Goal: Task Accomplishment & Management: Use online tool/utility

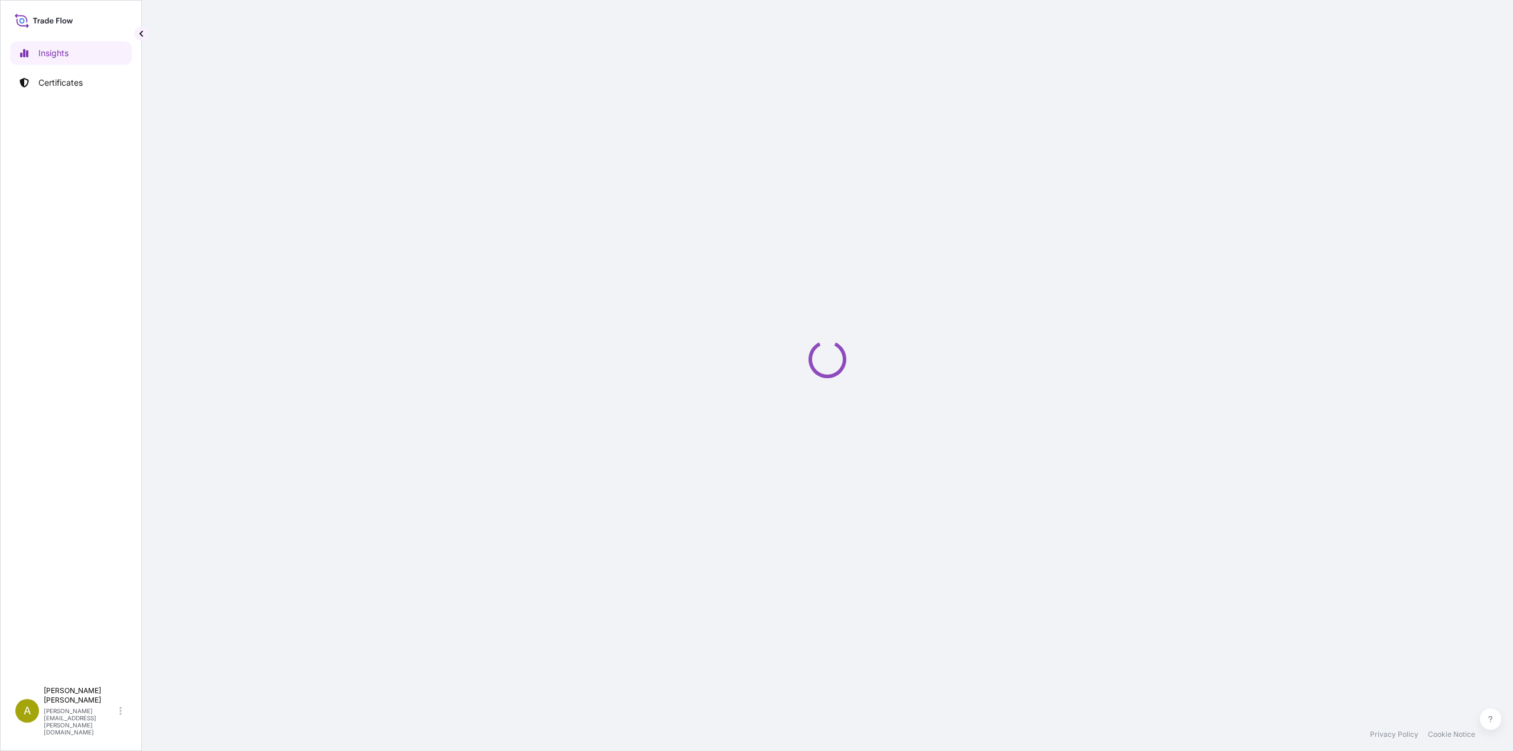
select select "2025"
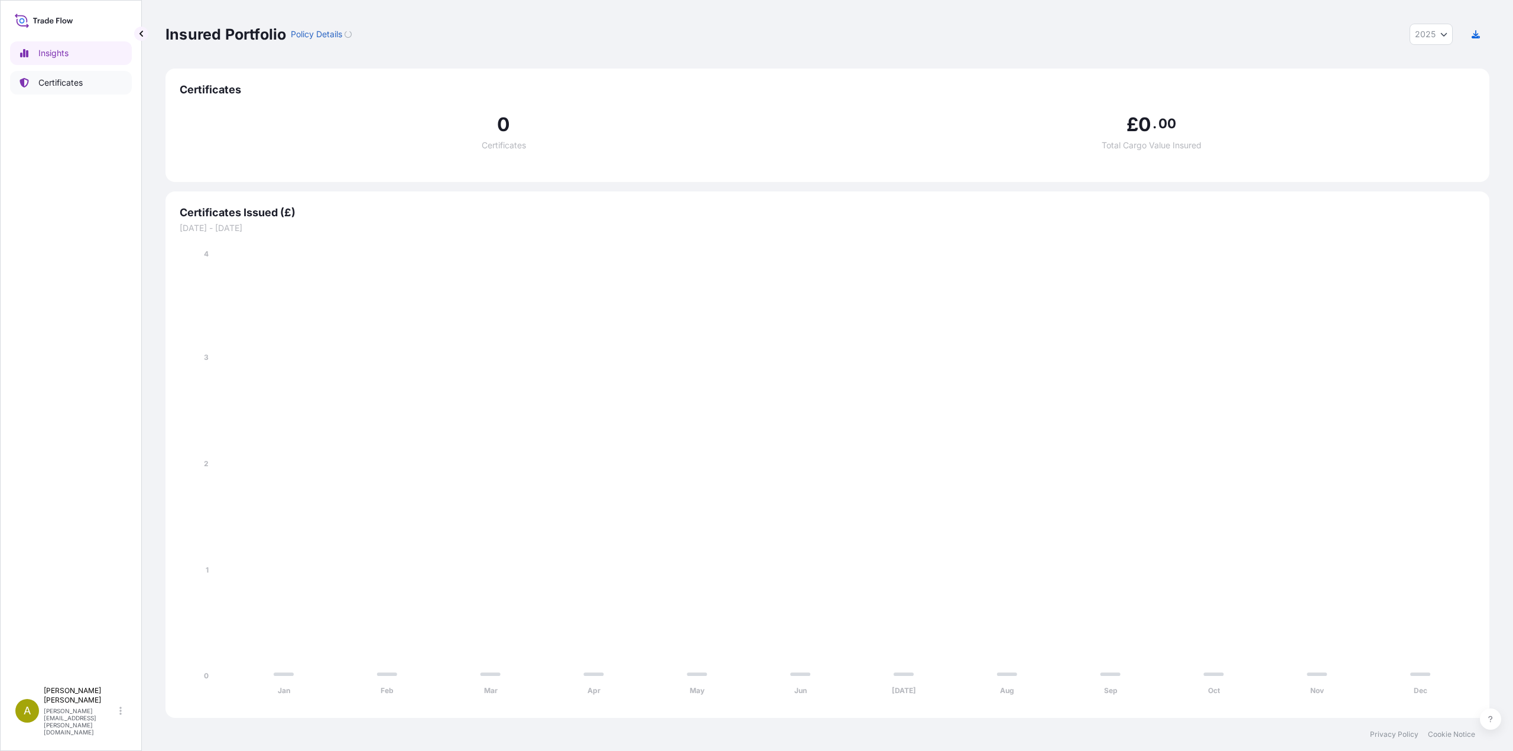
click at [59, 87] on p "Certificates" at bounding box center [60, 83] width 44 height 12
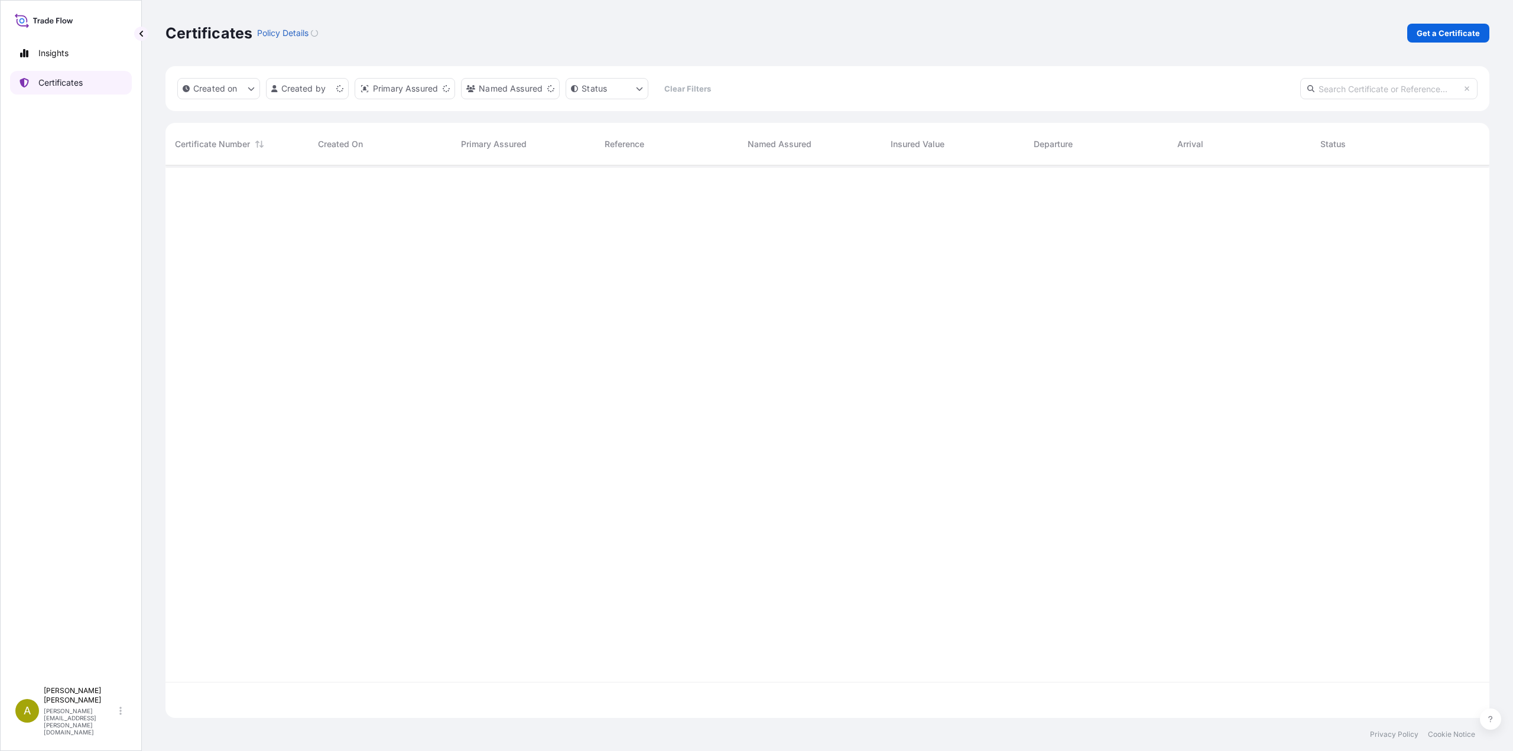
scroll to position [550, 1315]
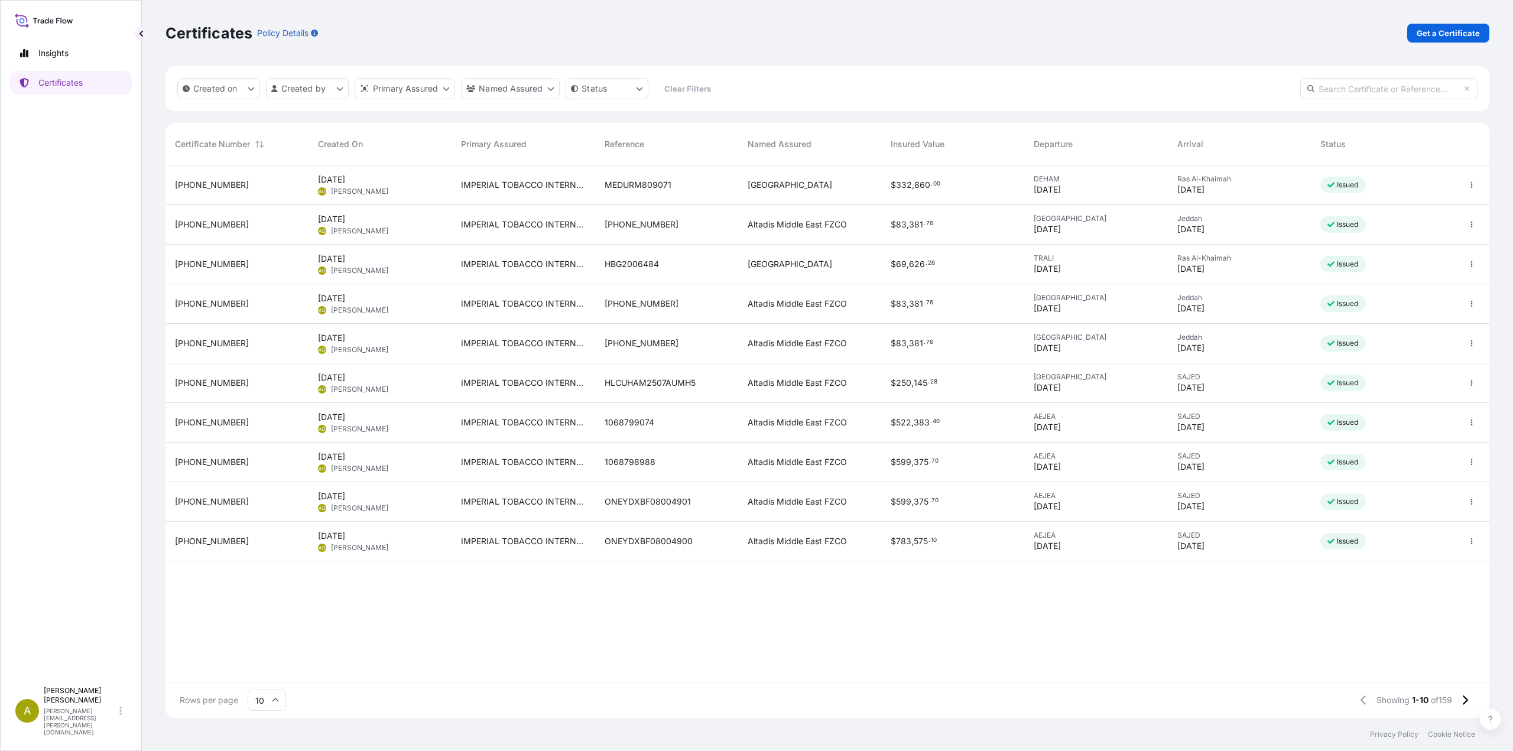
click at [275, 703] on icon at bounding box center [275, 700] width 7 height 7
click at [274, 649] on div "25" at bounding box center [266, 643] width 29 height 22
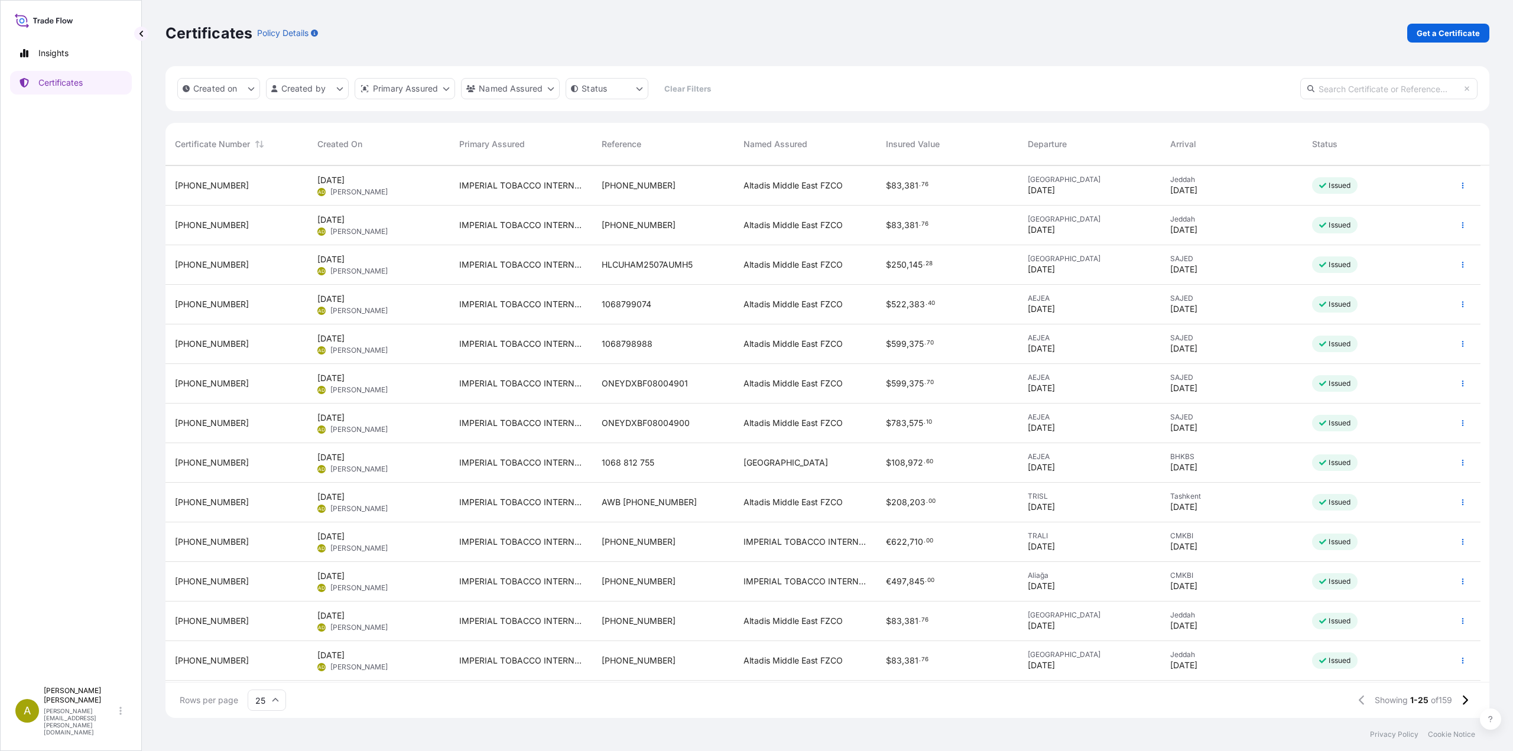
scroll to position [177, 0]
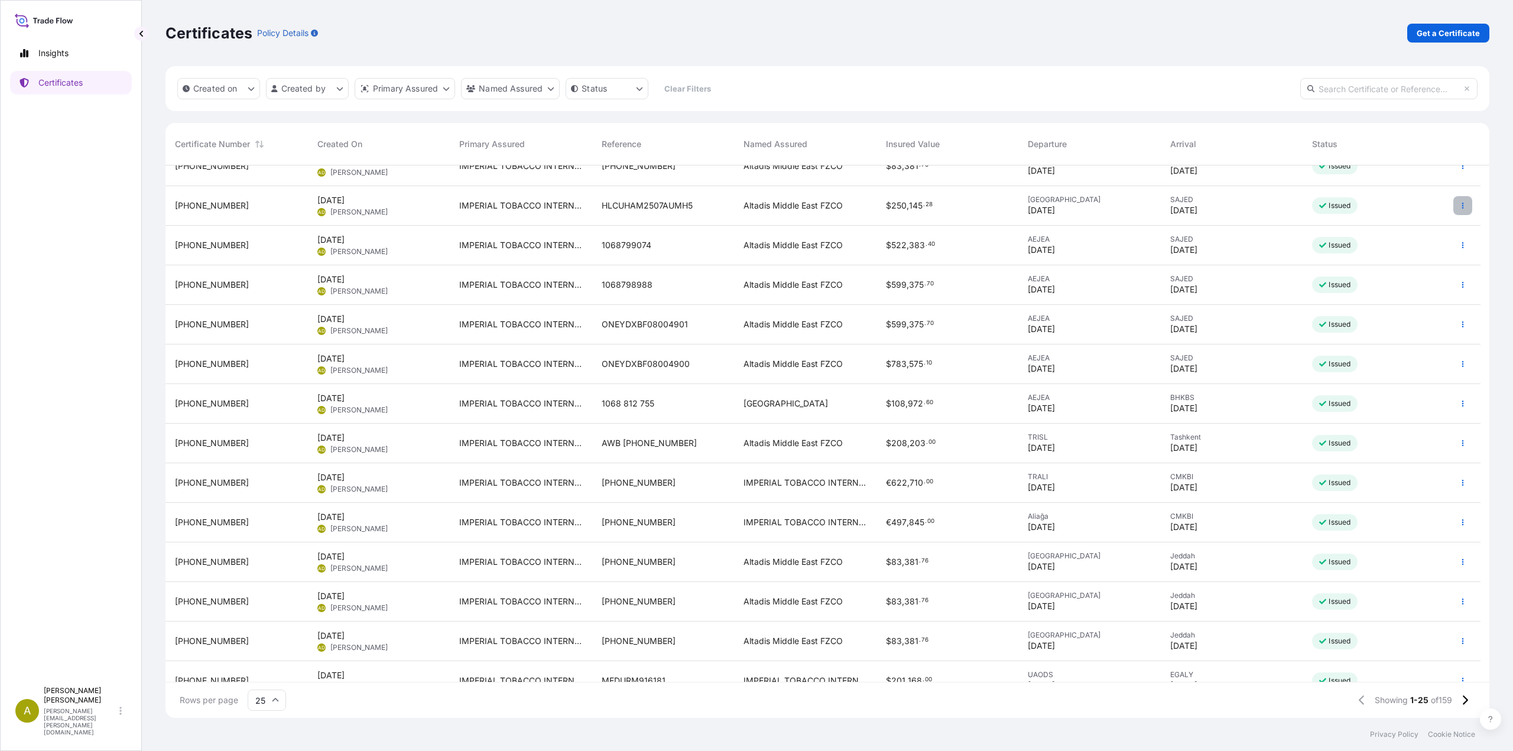
click at [1457, 209] on button "button" at bounding box center [1463, 205] width 19 height 19
click at [1386, 213] on p "Duplicate certificate" at bounding box center [1405, 208] width 78 height 12
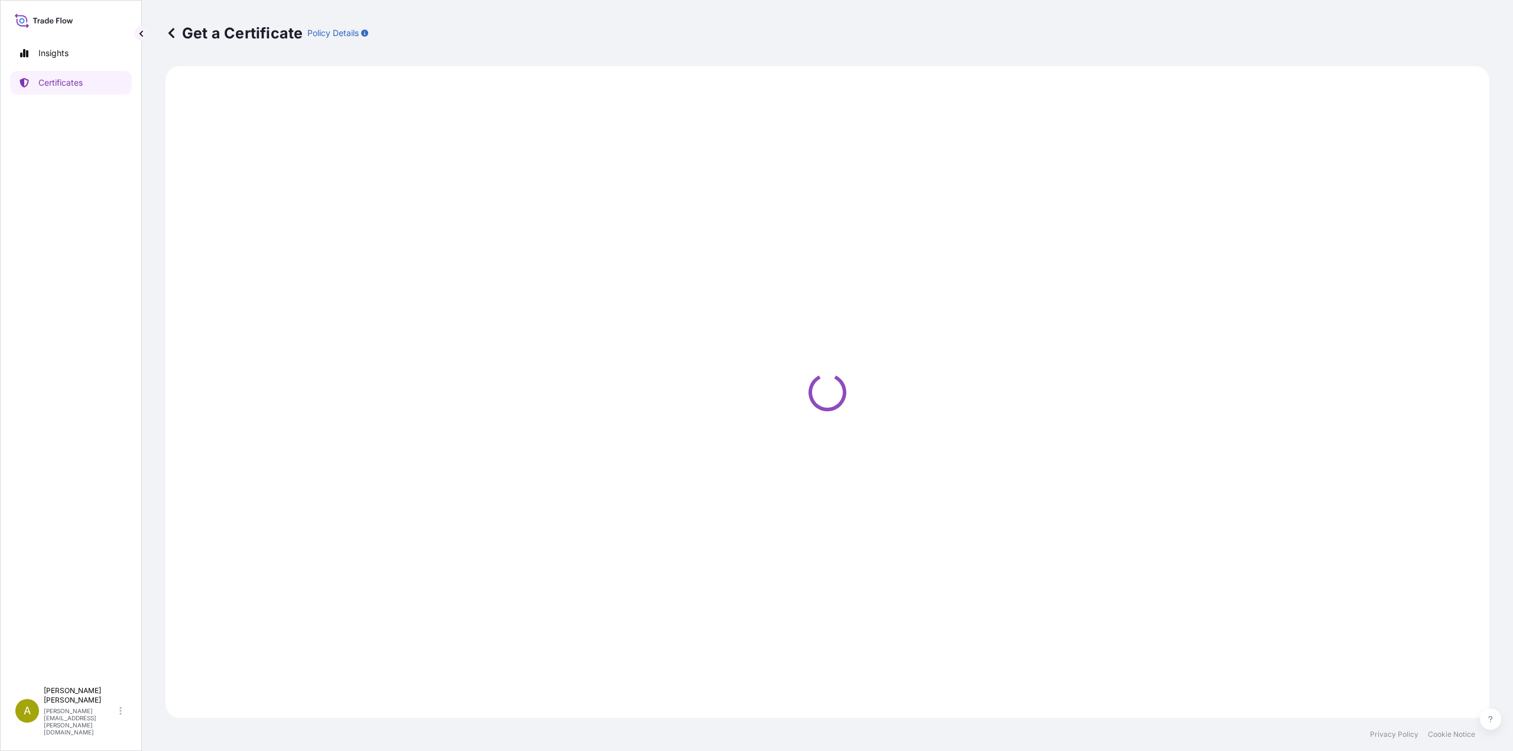
select select "Sea"
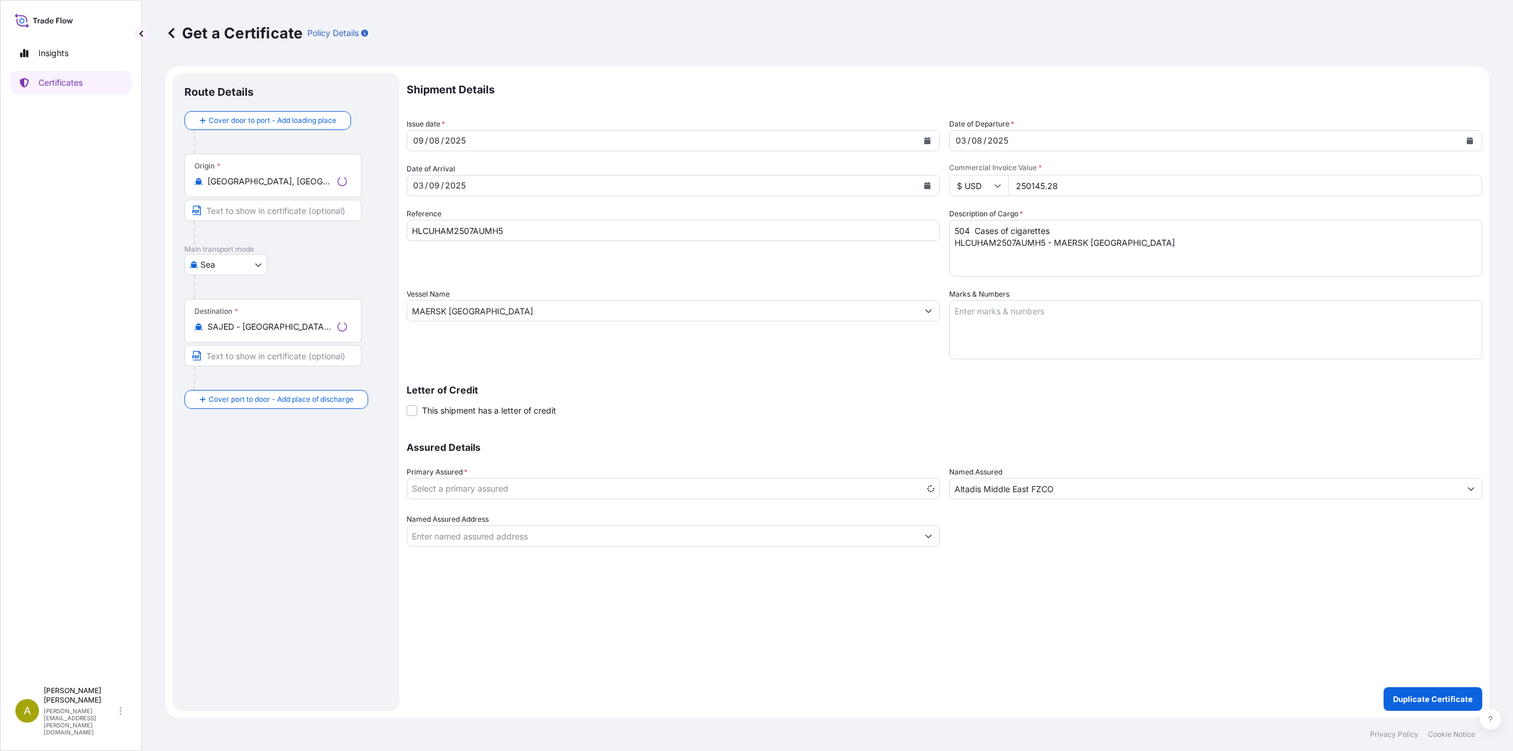
select select "31694"
click at [930, 187] on icon "Calendar" at bounding box center [928, 185] width 7 height 7
click at [566, 261] on div "7" at bounding box center [562, 262] width 21 height 21
click at [1470, 145] on button "Calendar" at bounding box center [1470, 140] width 19 height 19
click at [996, 286] on div "19" at bounding box center [992, 285] width 21 height 21
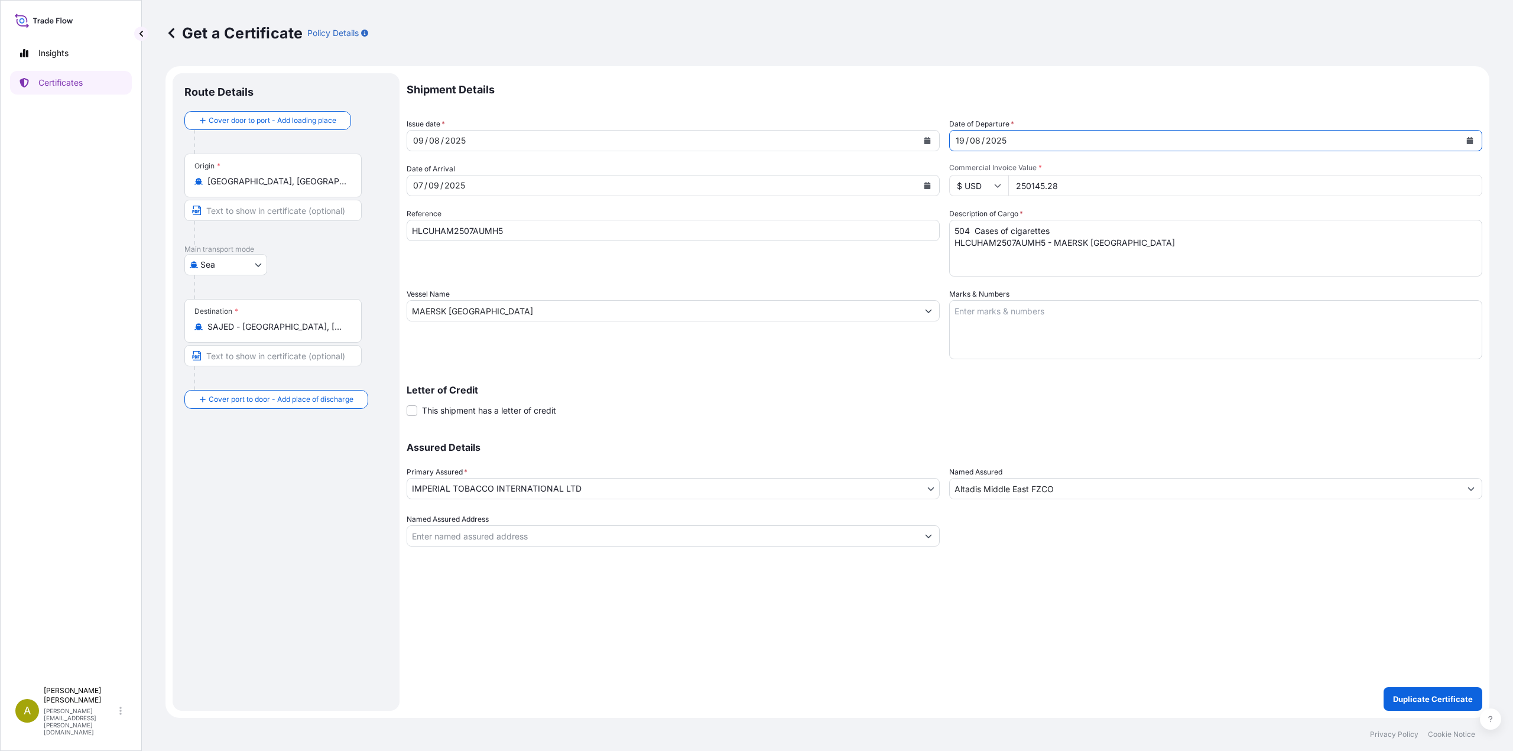
click at [930, 141] on icon "Calendar" at bounding box center [928, 140] width 7 height 7
click at [445, 288] on div "19" at bounding box center [449, 285] width 21 height 21
drag, startPoint x: 1076, startPoint y: 189, endPoint x: 988, endPoint y: 188, distance: 88.1
click at [988, 188] on div "$ USD 250145.28" at bounding box center [1215, 185] width 533 height 21
paste input "500290.56"
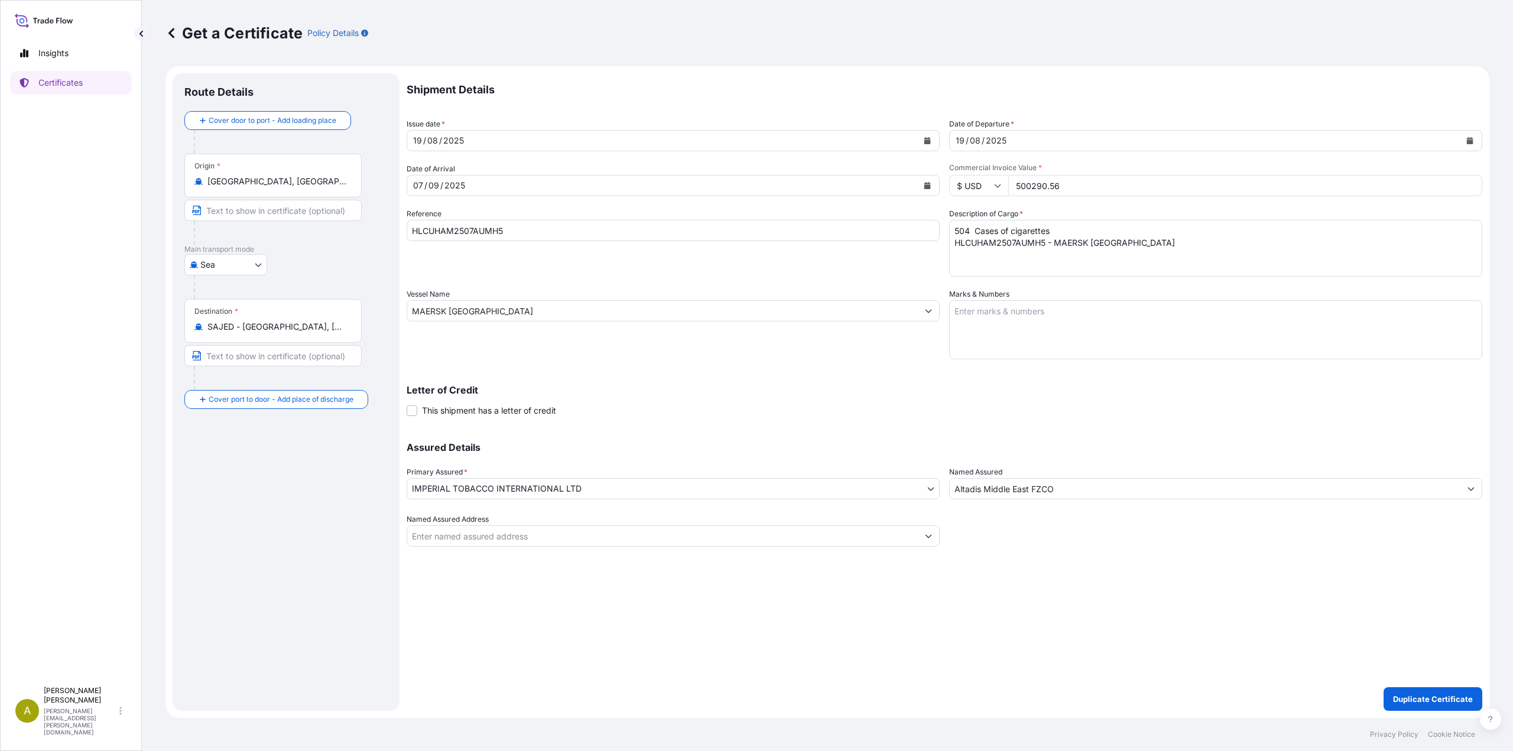
type input "500290.56"
drag, startPoint x: 524, startPoint y: 229, endPoint x: 368, endPoint y: 229, distance: 156.1
click at [368, 229] on form "Route Details Cover door to port - Add loading place Place of loading Road / In…" at bounding box center [828, 392] width 1324 height 652
paste input "BCQE"
type input "HLCUHAM2507BCQE5"
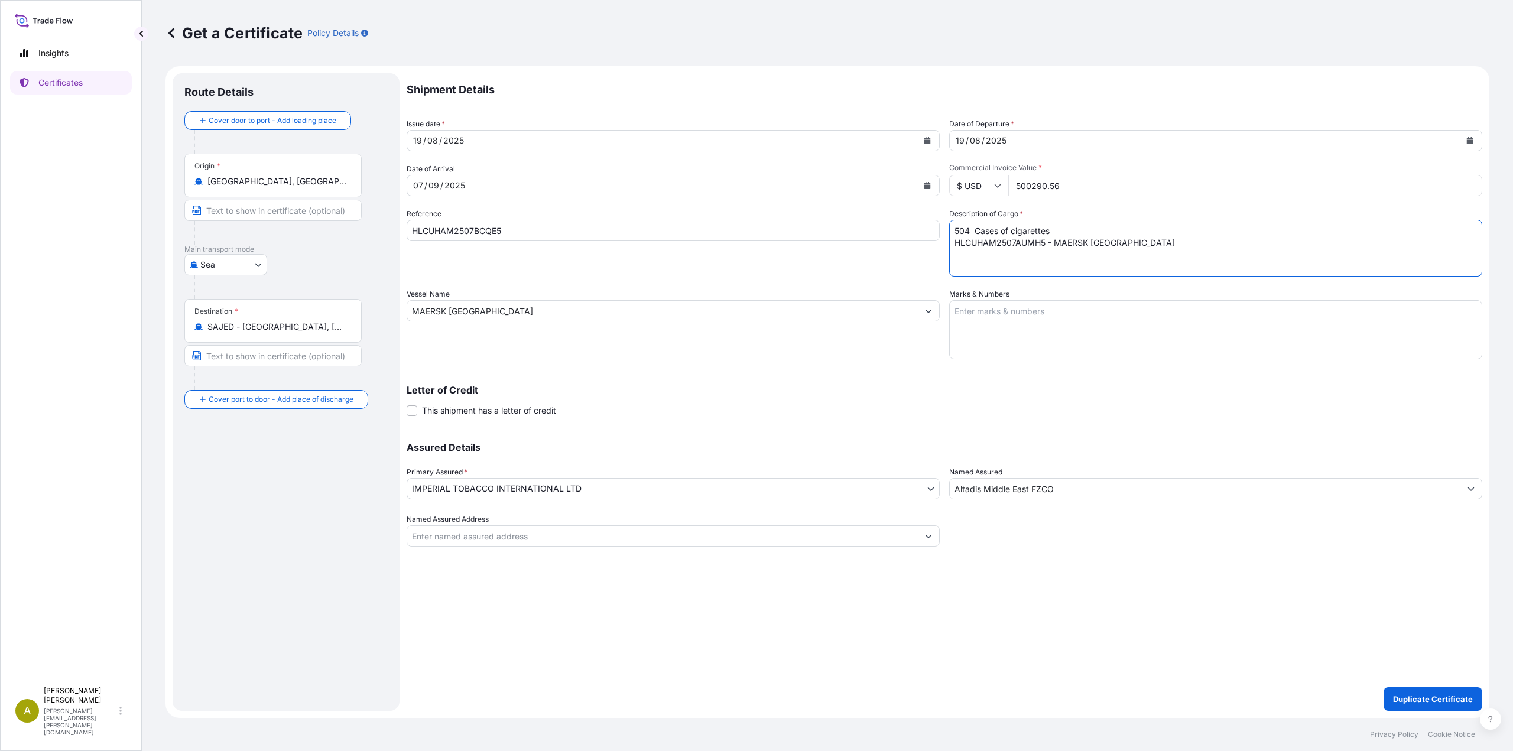
drag, startPoint x: 1127, startPoint y: 242, endPoint x: 919, endPoint y: 234, distance: 208.2
click at [919, 234] on div "Shipment Details Issue date * [DATE] Date of Departure * [DATE] Date of Arrival…" at bounding box center [945, 310] width 1076 height 474
paste textarea "1008 Cases of cigarettes HLCUHAM2507BCQE5 - VANCOUVER EXPRESS"
type textarea "1008 Cases of cigarettes HLCUHAM2507BCQE5 - VANCOUVER EXPRESS"
drag, startPoint x: 481, startPoint y: 313, endPoint x: 381, endPoint y: 311, distance: 99.3
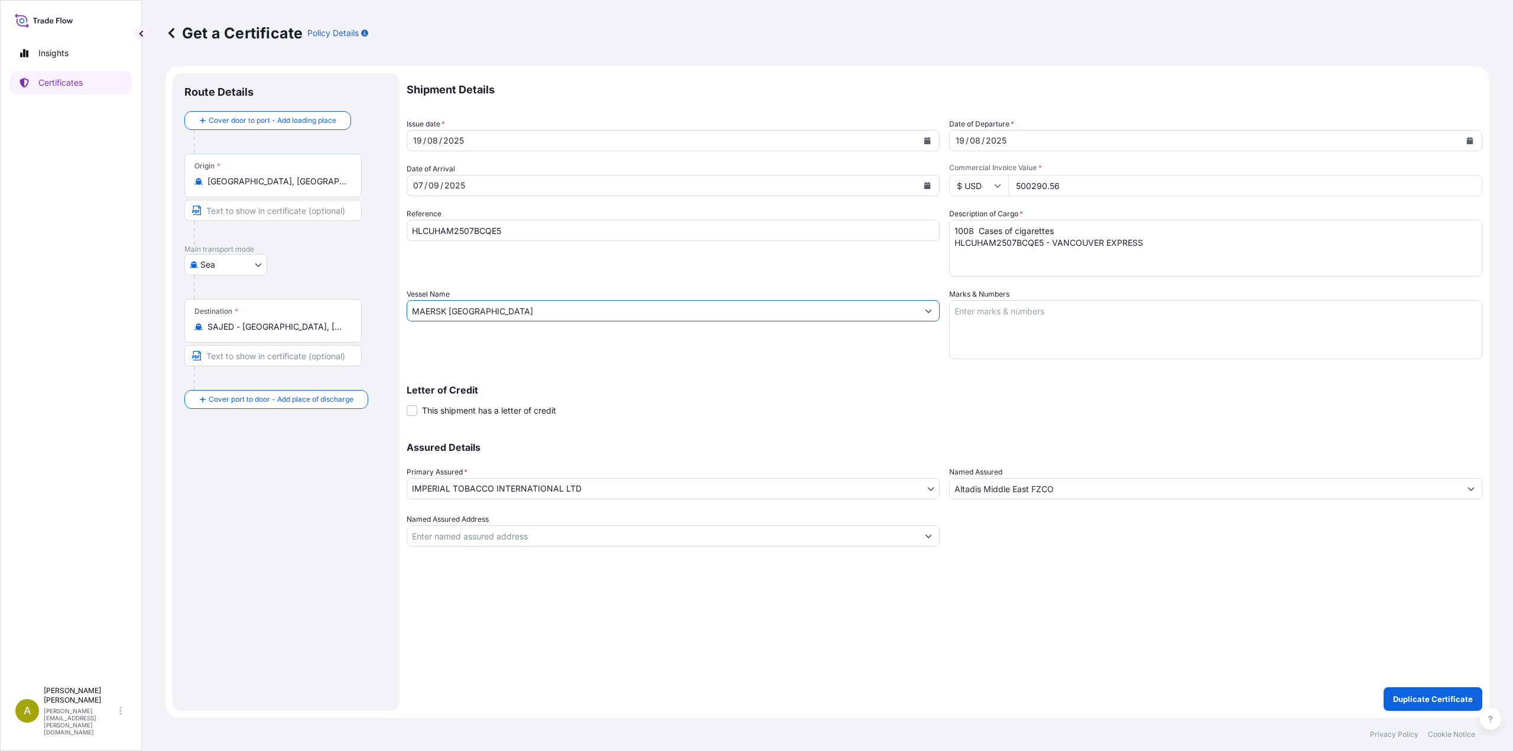
click at [381, 311] on form "Route Details Cover door to port - Add loading place Place of loading Road / In…" at bounding box center [828, 392] width 1324 height 652
paste input "VANCOUVER EXPRESS"
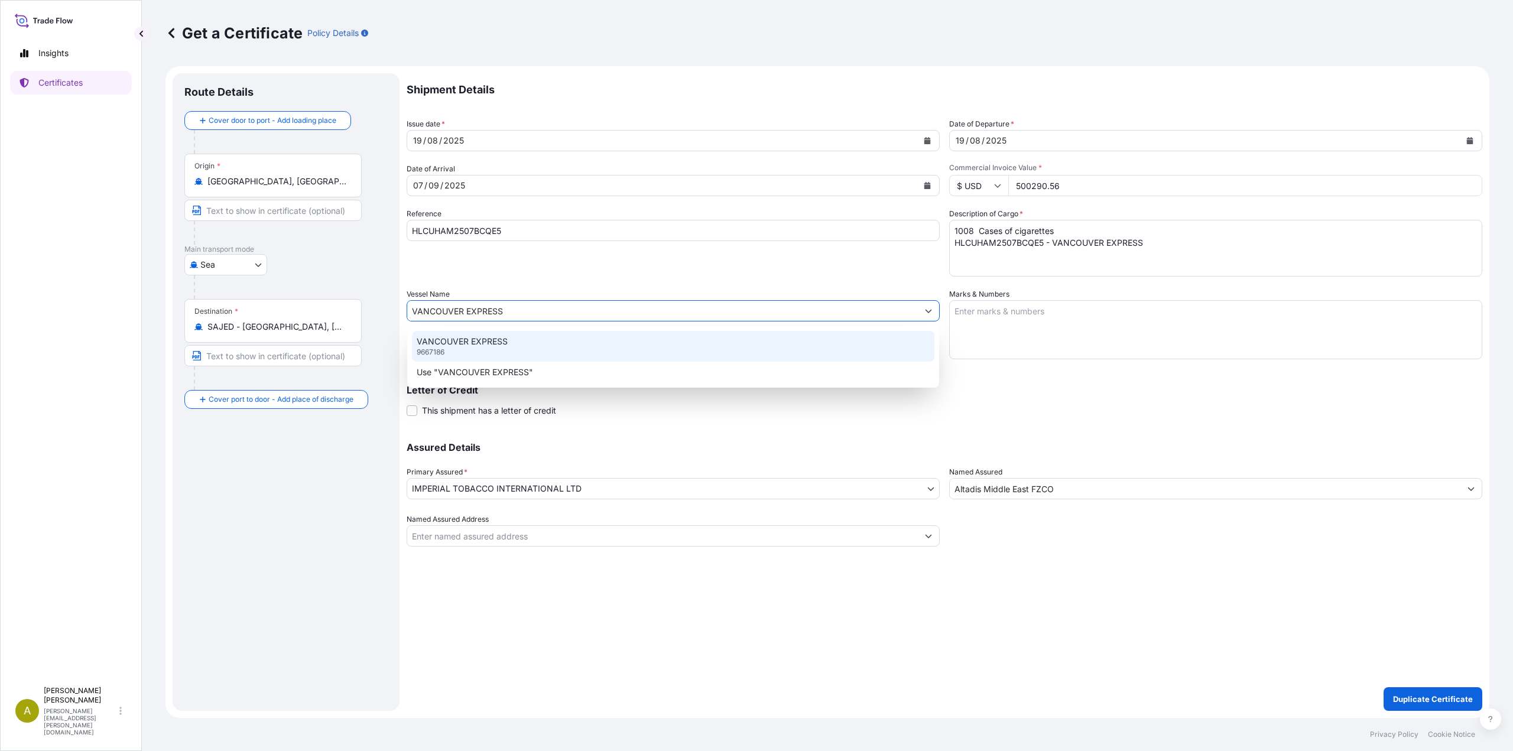
click at [528, 341] on div "VANCOUVER EXPRESS 9667186" at bounding box center [673, 346] width 523 height 31
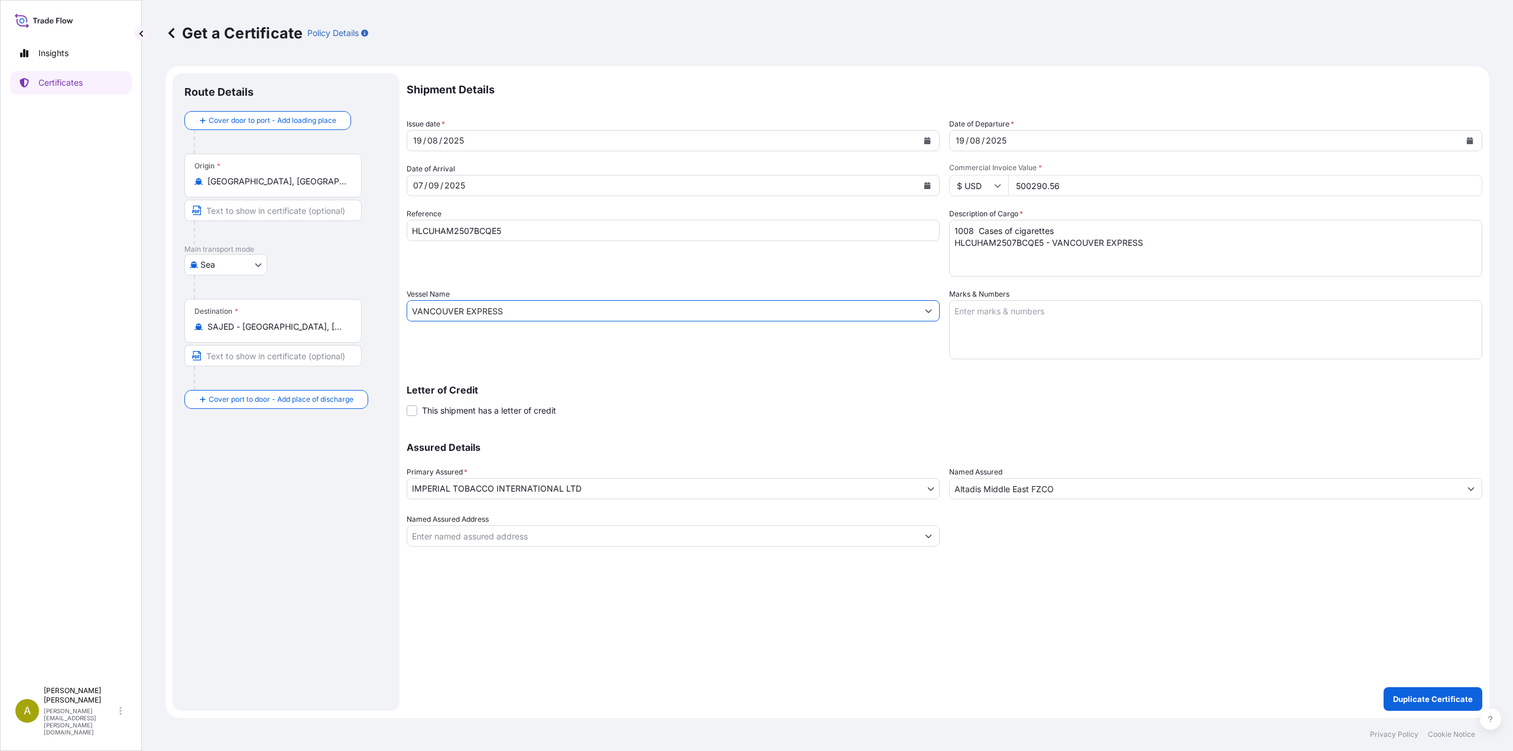
type input "VANCOUVER EXPRESS"
click at [926, 528] on button "Show suggestions" at bounding box center [928, 536] width 21 height 21
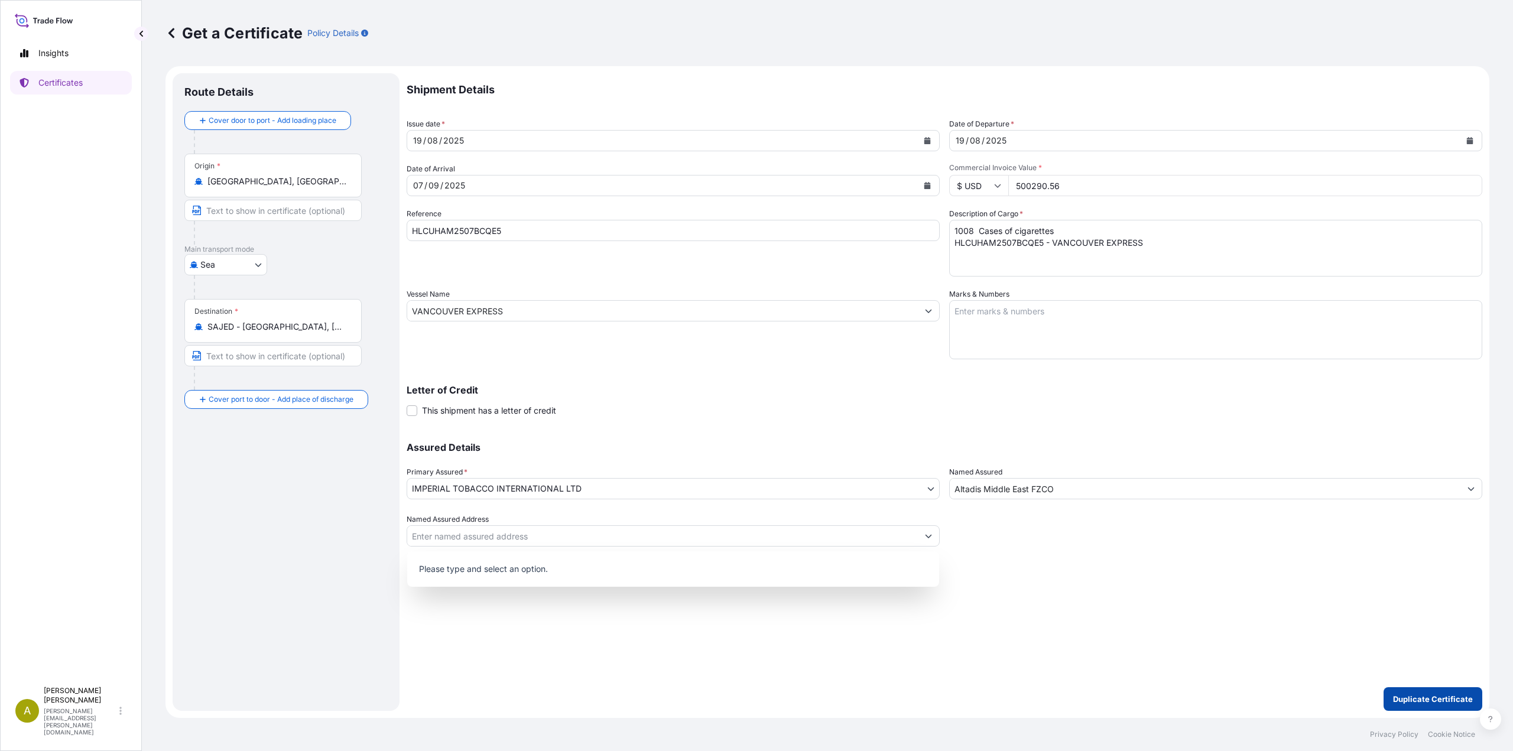
click at [1409, 699] on p "Duplicate Certificate" at bounding box center [1433, 699] width 80 height 12
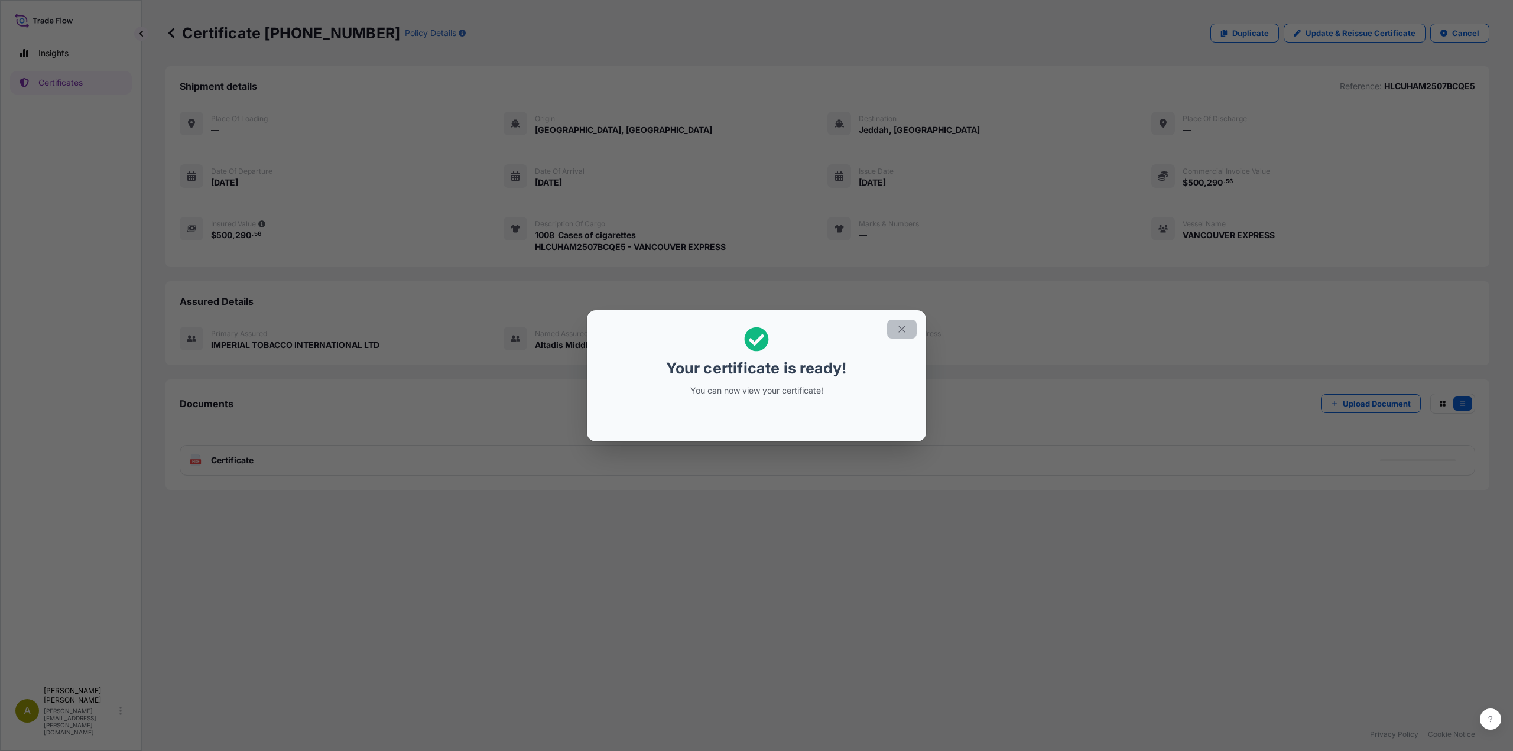
click at [902, 329] on icon "button" at bounding box center [902, 329] width 7 height 7
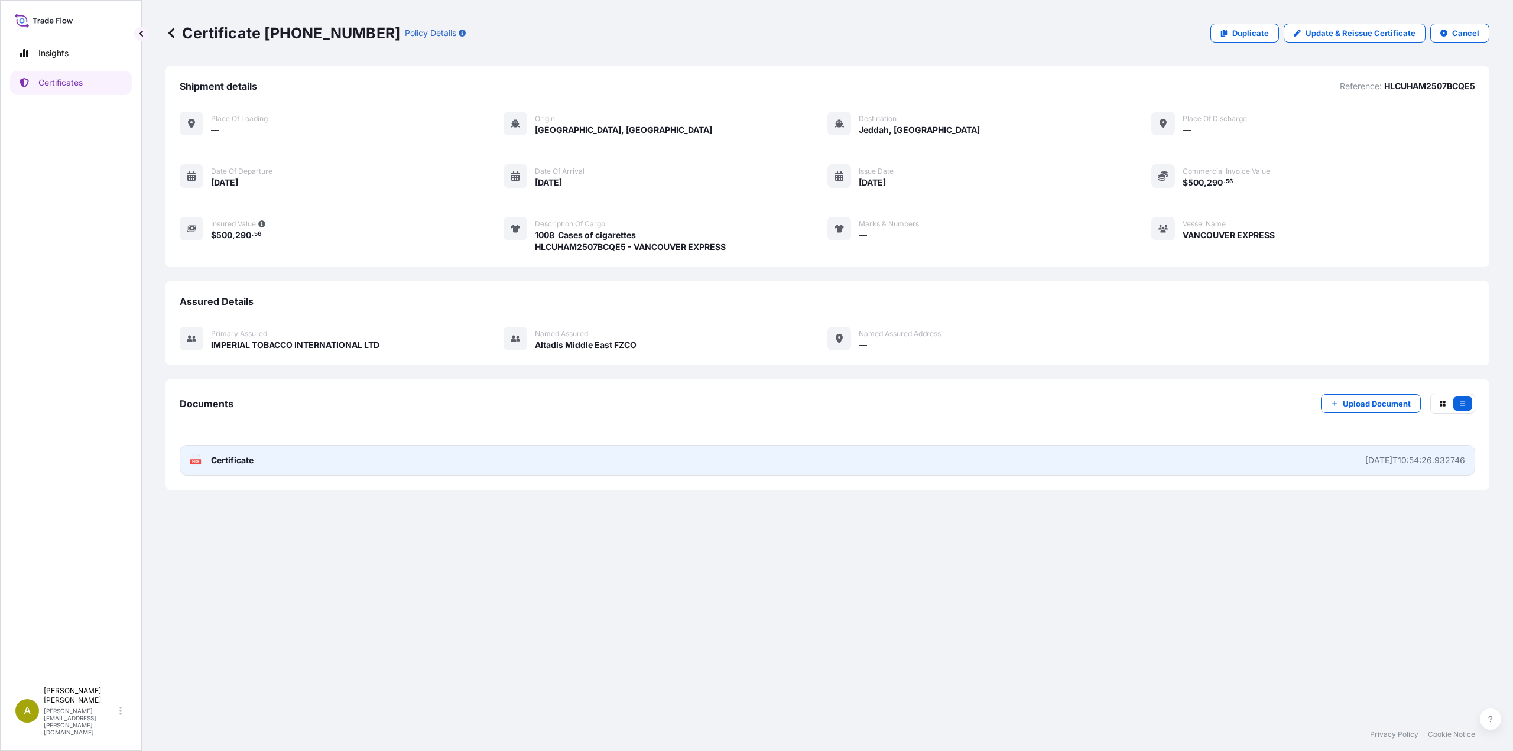
click at [284, 475] on link "PDF Certificate [DATE]T10:54:26.932746" at bounding box center [828, 460] width 1296 height 31
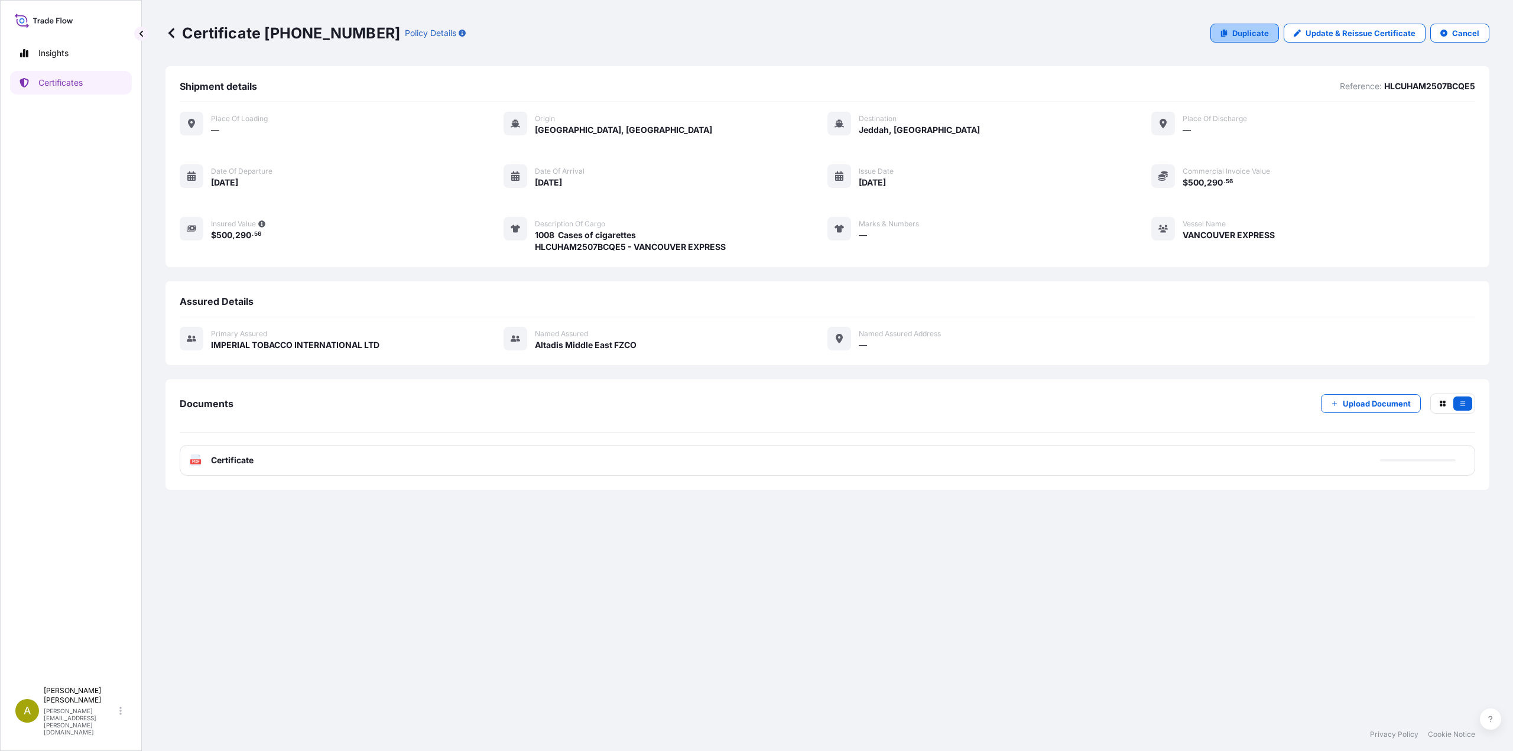
click at [1240, 31] on p "Duplicate" at bounding box center [1251, 33] width 37 height 12
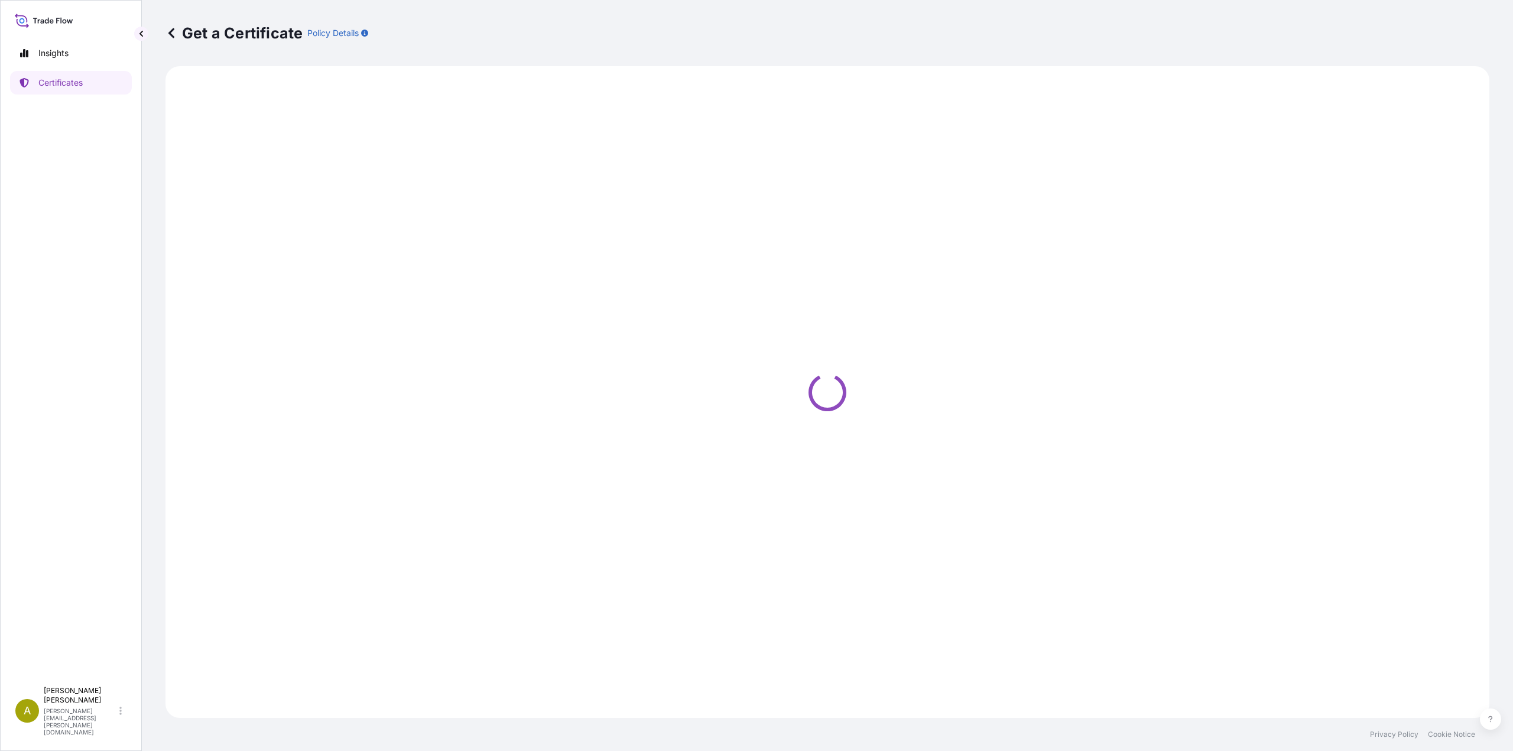
select select "Sea"
select select "31694"
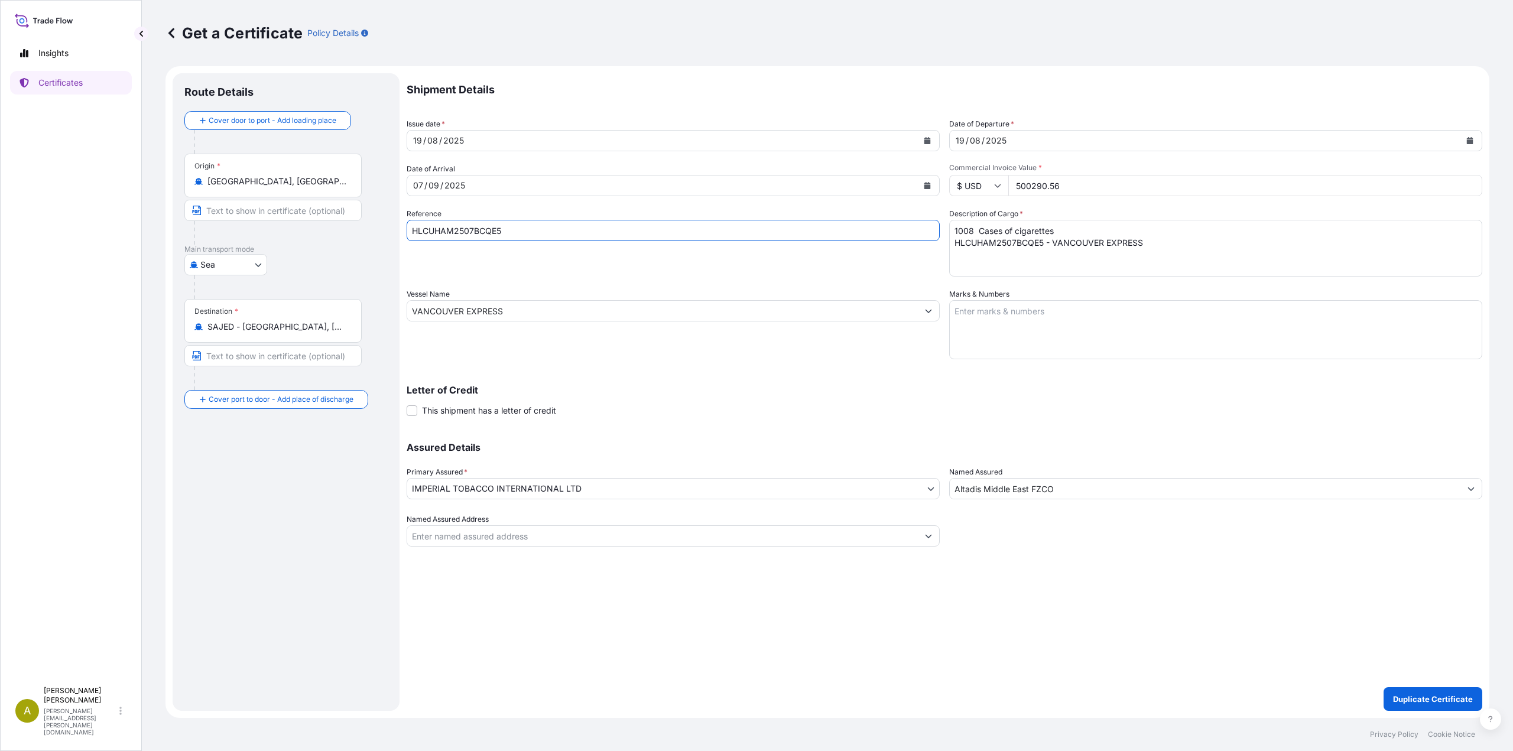
drag, startPoint x: 529, startPoint y: 234, endPoint x: 360, endPoint y: 232, distance: 169.1
click at [360, 232] on form "Route Details Cover door to port - Add loading place Place of loading Road / In…" at bounding box center [828, 392] width 1324 height 652
paste input "F6"
type input "HLCUHAM2507BCQF6"
click at [1001, 246] on textarea "1008 Cases of cigarettes HLCUHAM2507BCQE5 - VANCOUVER EXPRESS" at bounding box center [1215, 248] width 533 height 57
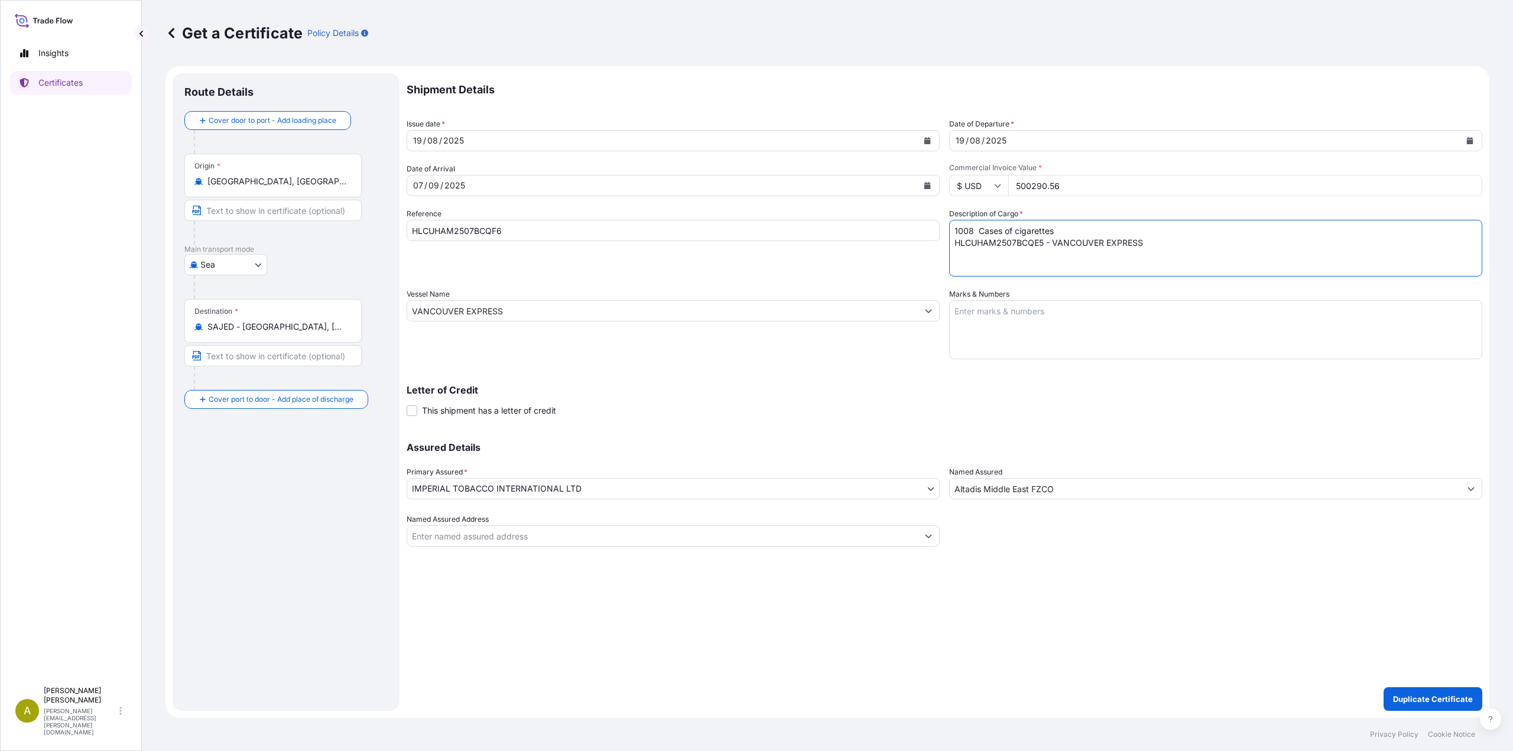
click at [1001, 246] on textarea "1008 Cases of cigarettes HLCUHAM2507BCQE5 - VANCOUVER EXPRESS" at bounding box center [1215, 248] width 533 height 57
paste textarea "F6"
type textarea "1008 Cases of cigarettes HLCUHAM2507BCQF6- VANCOUVER EXPRESS"
click at [1420, 702] on p "Duplicate Certificate" at bounding box center [1433, 699] width 80 height 12
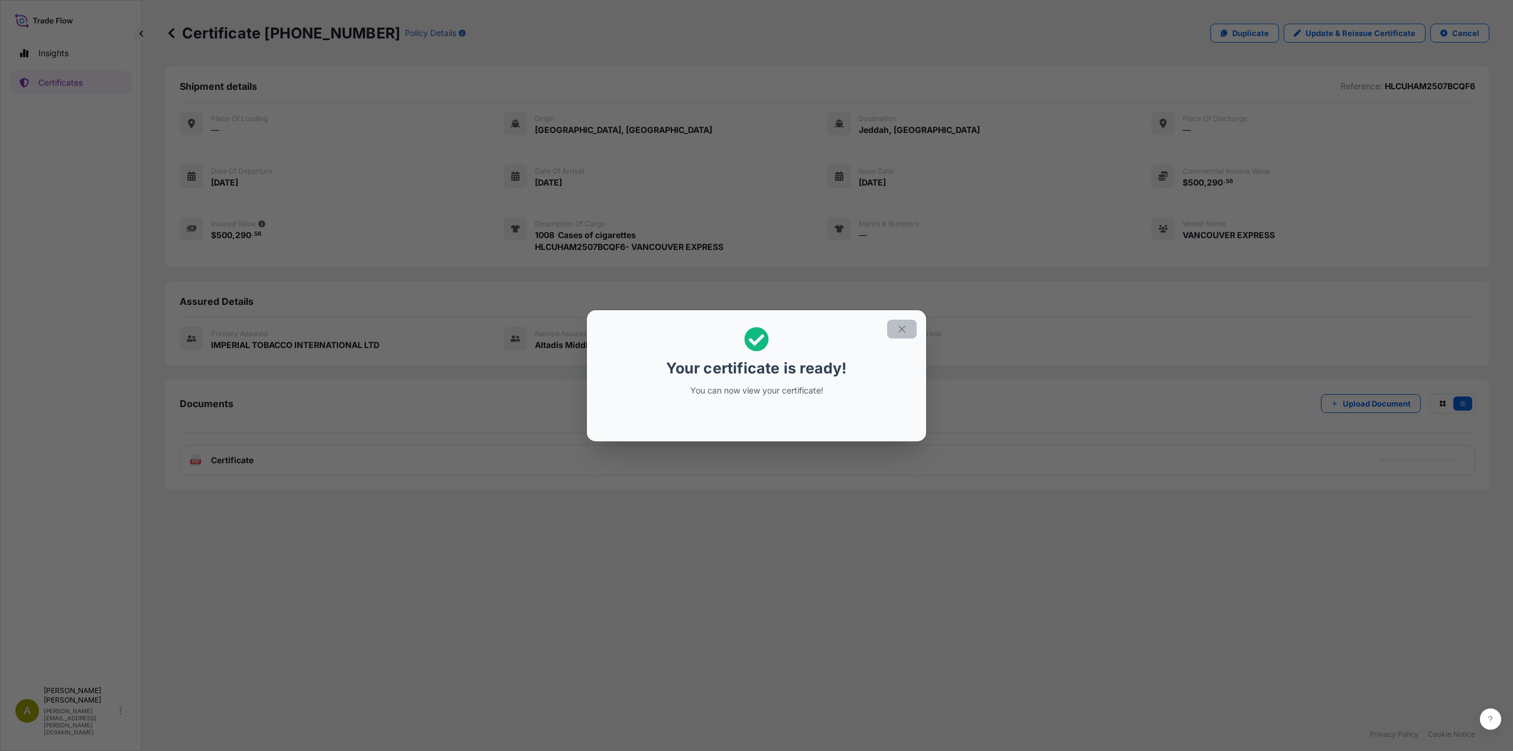
click at [912, 328] on button "button" at bounding box center [902, 329] width 30 height 19
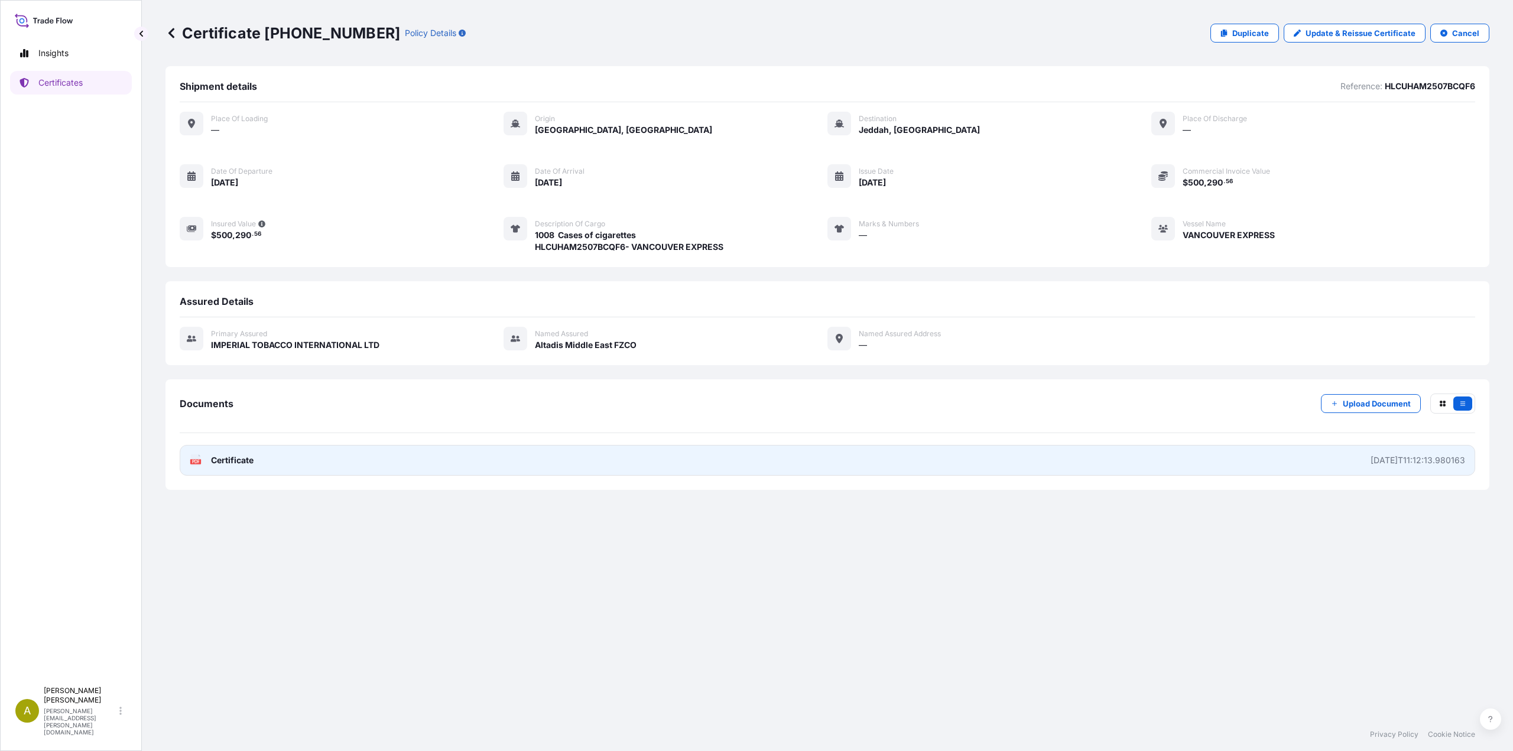
click at [222, 458] on span "Certificate" at bounding box center [232, 461] width 43 height 12
